Goal: Answer question/provide support: Share knowledge or assist other users

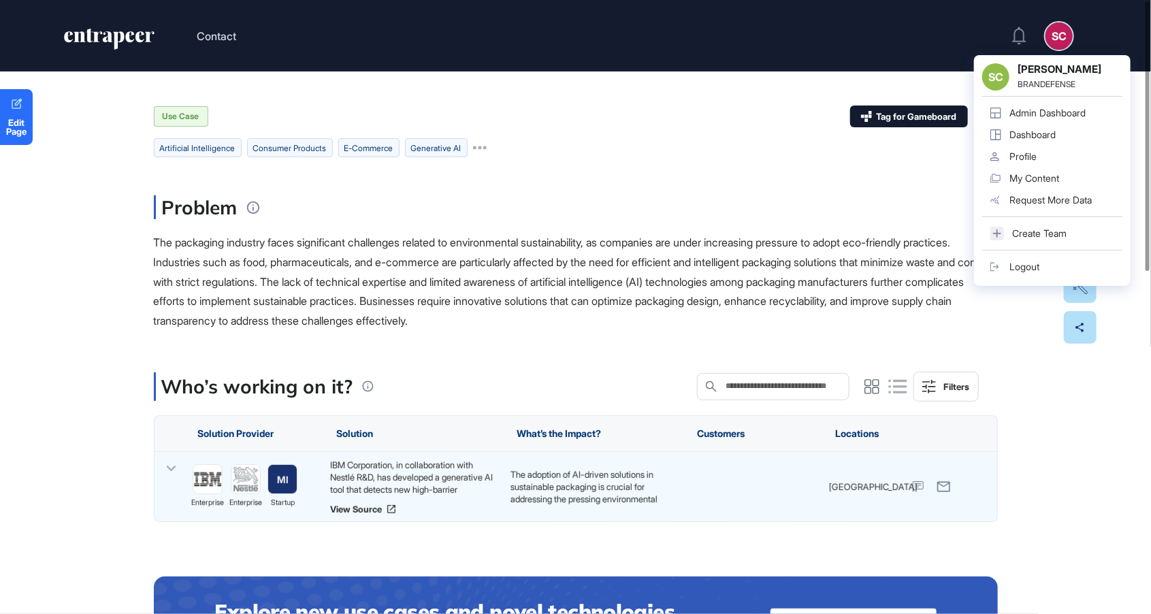
click at [1038, 111] on div "Admin Dashboard" at bounding box center [1048, 113] width 76 height 11
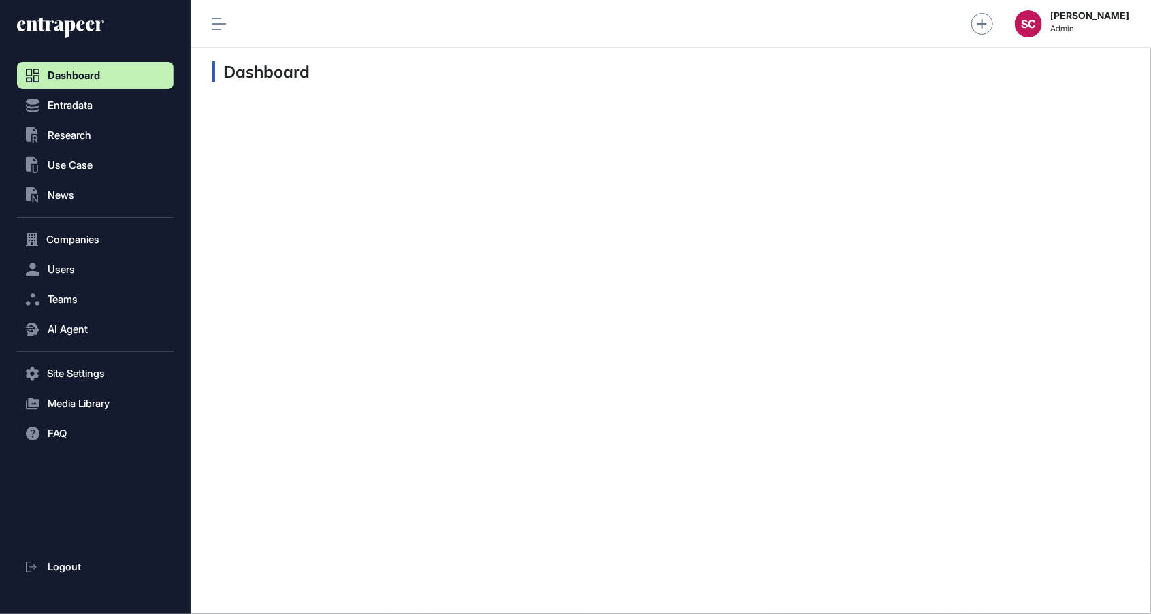
scroll to position [1, 1]
click at [86, 320] on button "AI Agent" at bounding box center [95, 329] width 157 height 27
click at [88, 381] on span "Messages" at bounding box center [66, 382] width 44 height 11
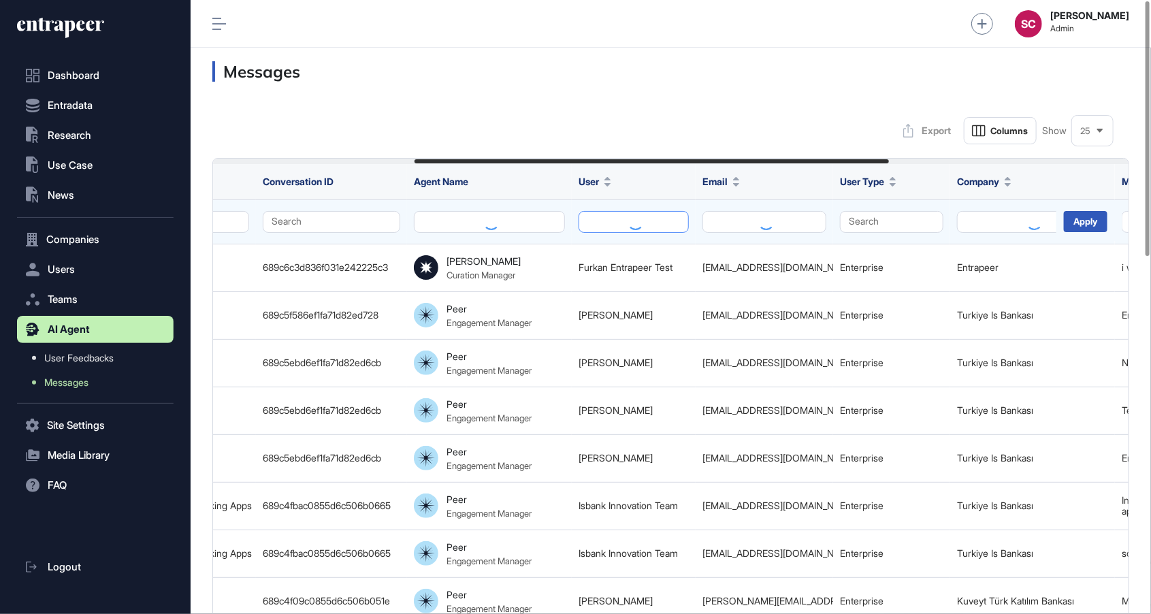
scroll to position [0, 404]
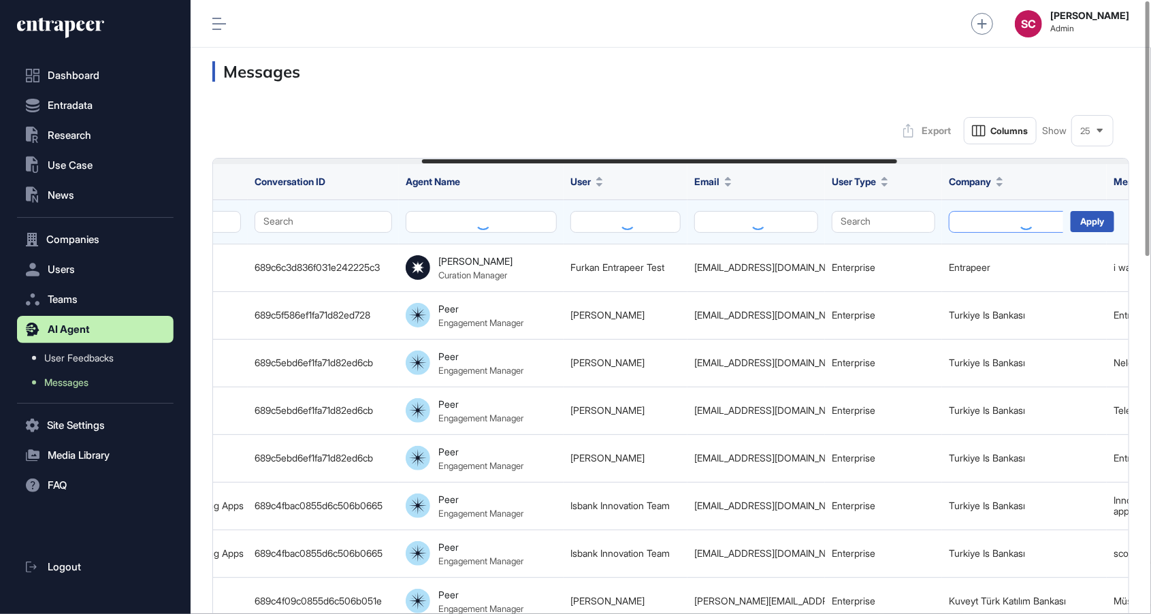
click at [974, 225] on button at bounding box center [1024, 222] width 151 height 22
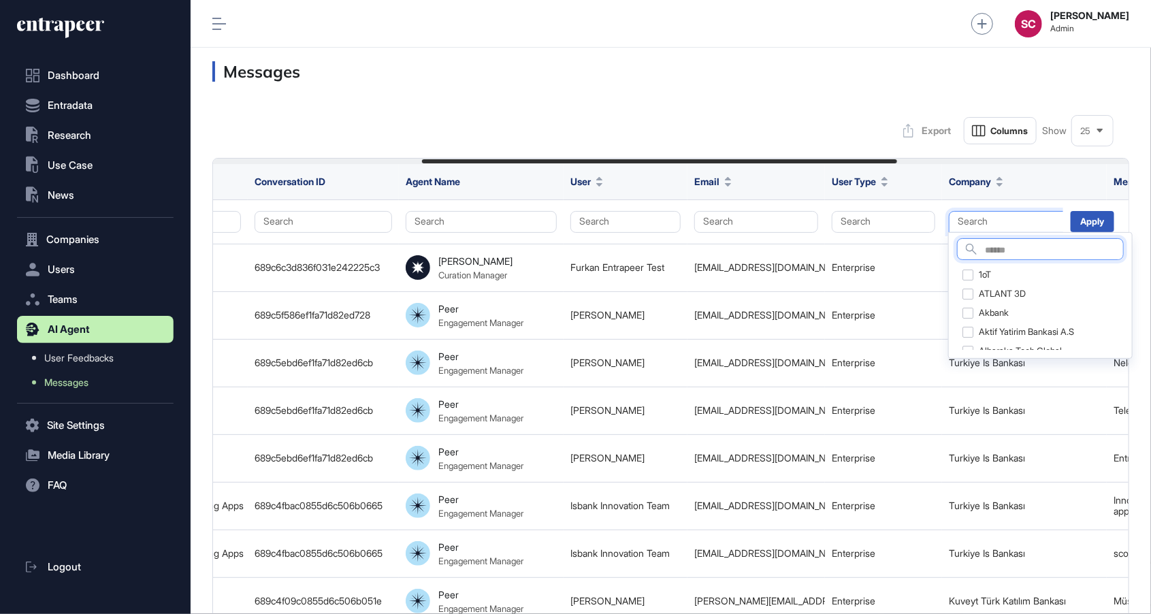
click at [988, 253] on input "text" at bounding box center [1054, 251] width 138 height 18
type input "*******"
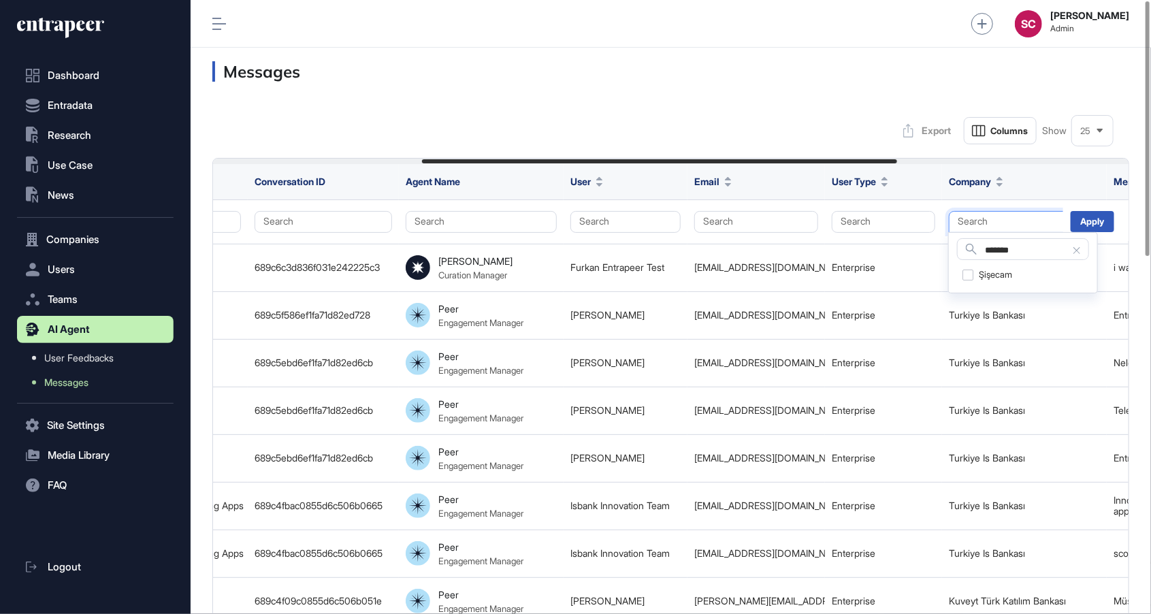
scroll to position [0, 0]
click at [994, 272] on div "Şişecam" at bounding box center [1022, 275] width 131 height 19
click at [1099, 221] on div "Apply" at bounding box center [1093, 221] width 44 height 21
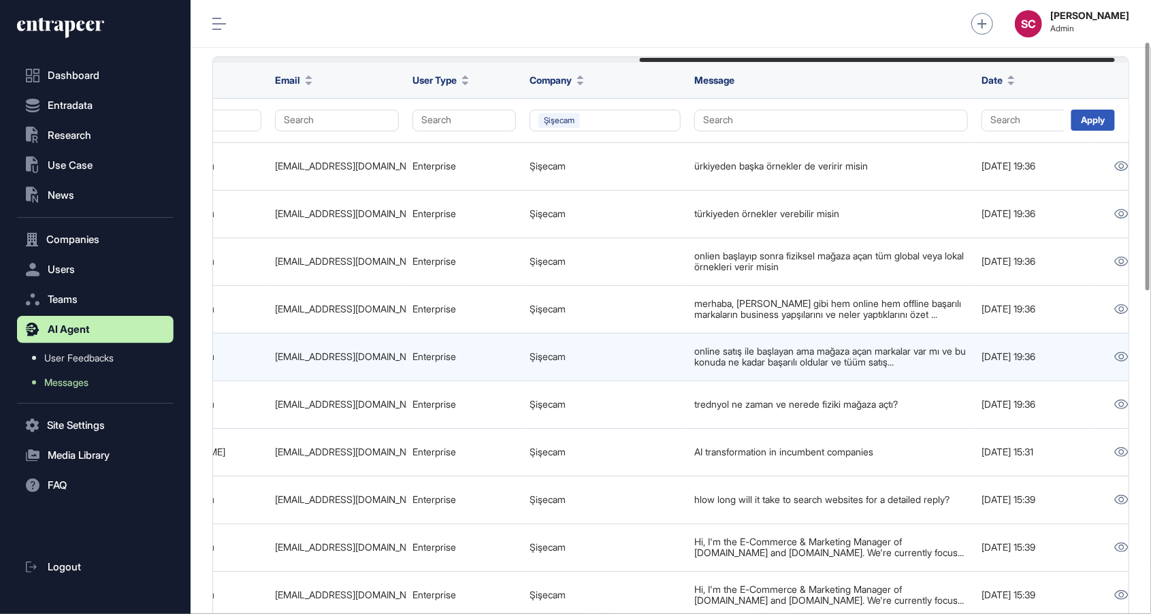
scroll to position [102, 0]
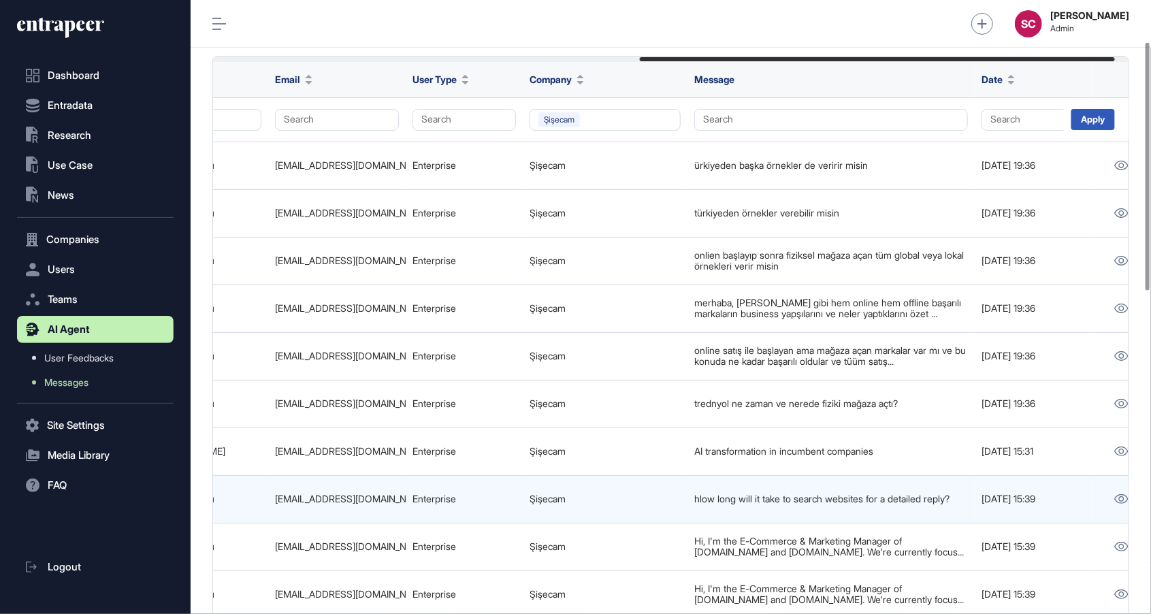
click at [931, 513] on td "hlow long will it take to search websites for a detailed reply?" at bounding box center [831, 499] width 287 height 48
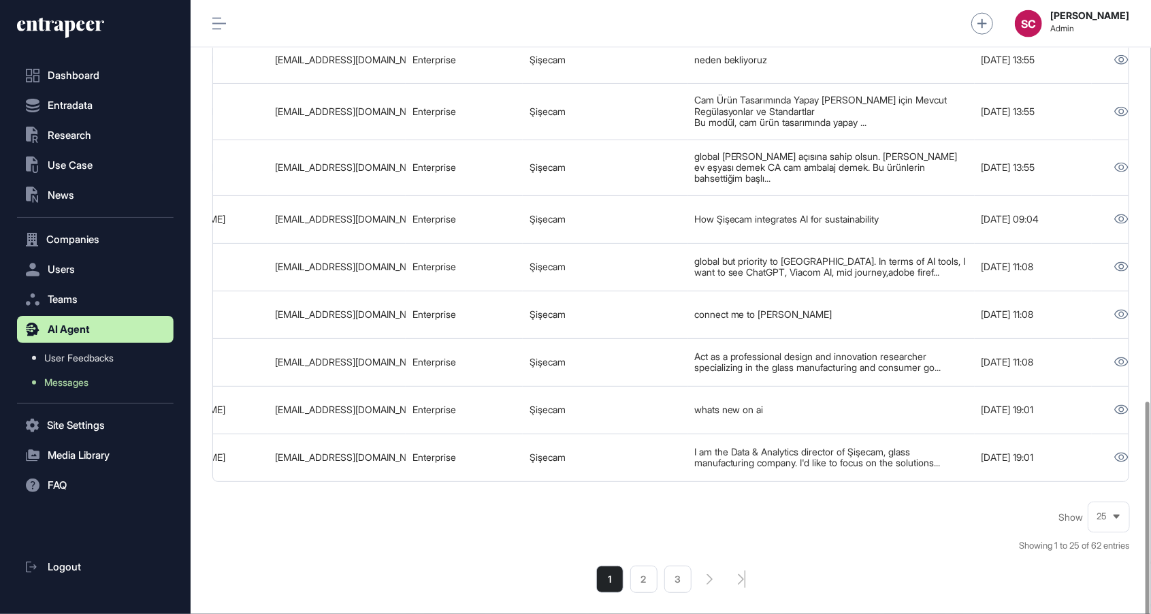
scroll to position [998, 0]
click at [635, 577] on li "2" at bounding box center [643, 579] width 27 height 27
